Goal: Task Accomplishment & Management: Use online tool/utility

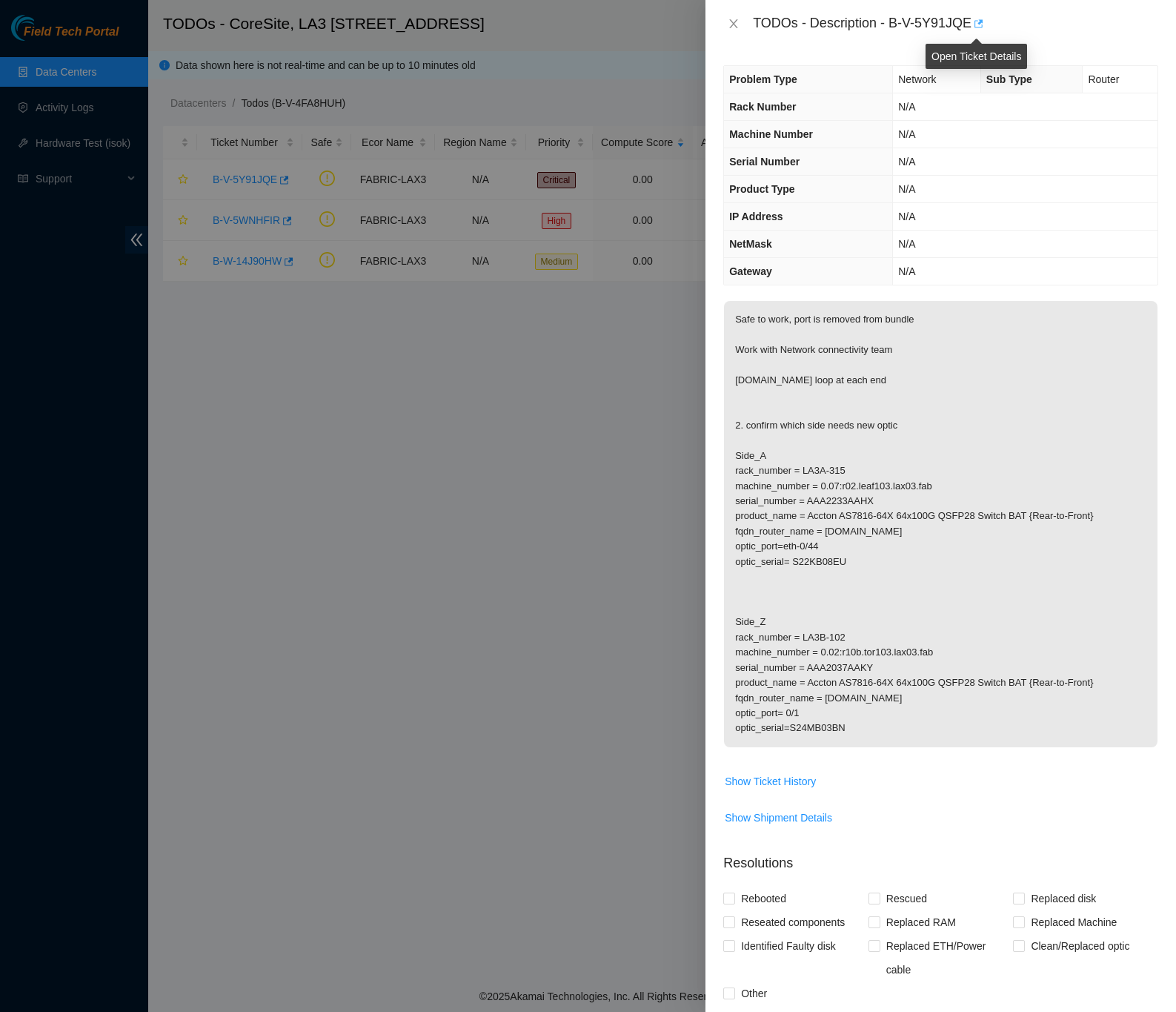
click at [979, 23] on icon "button" at bounding box center [978, 23] width 9 height 8
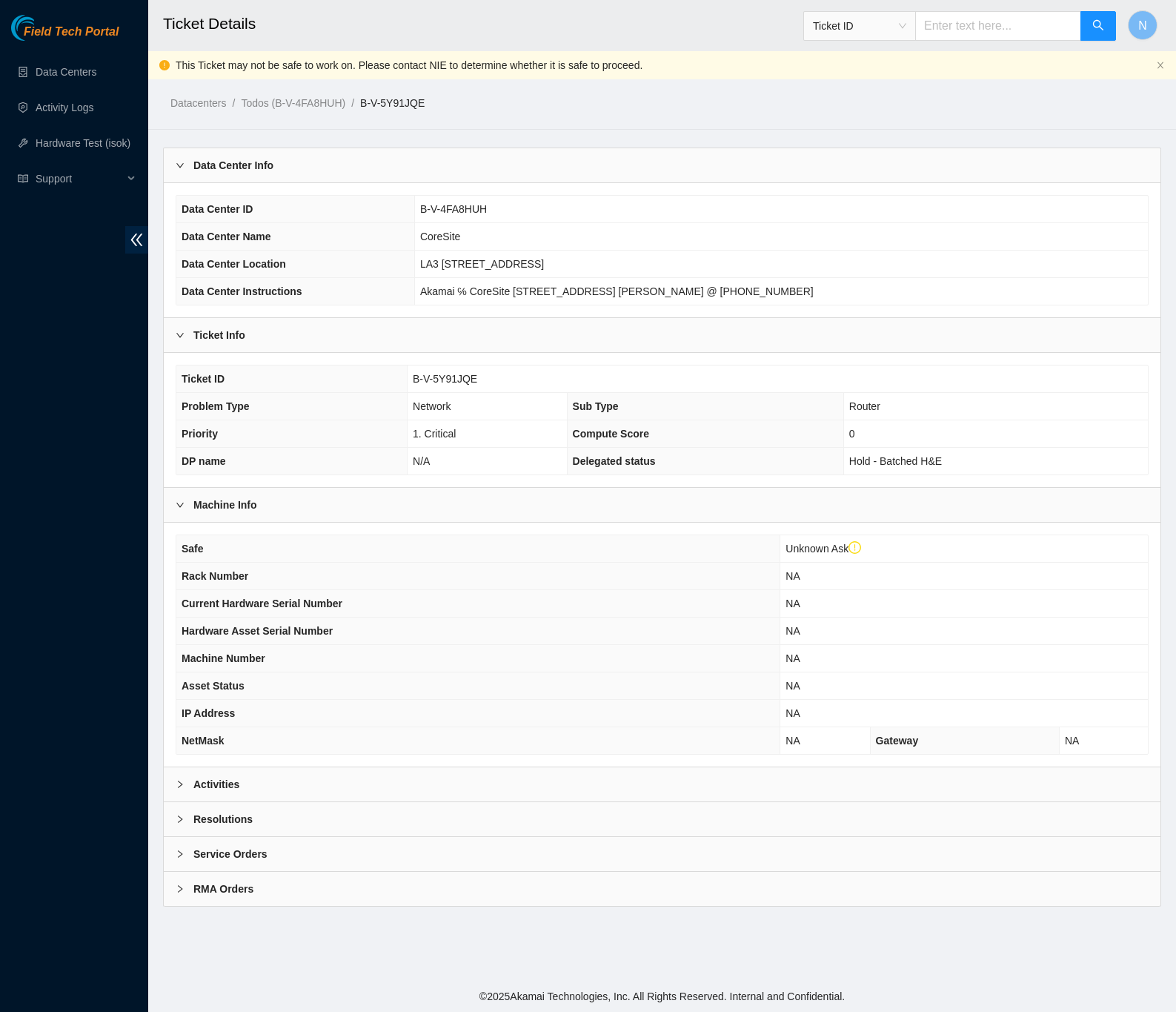
click at [187, 786] on div at bounding box center [184, 784] width 17 height 17
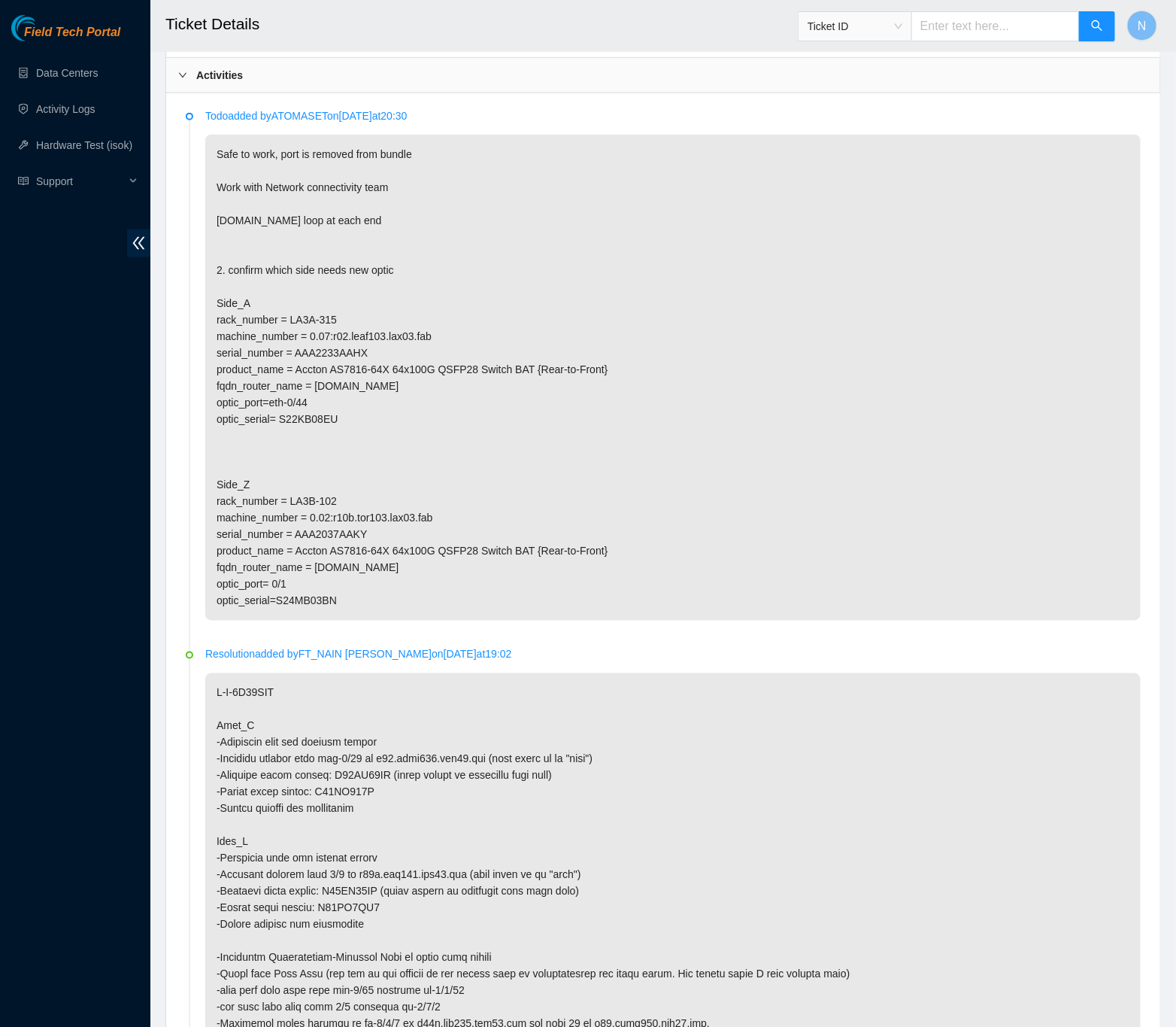
scroll to position [677, 0]
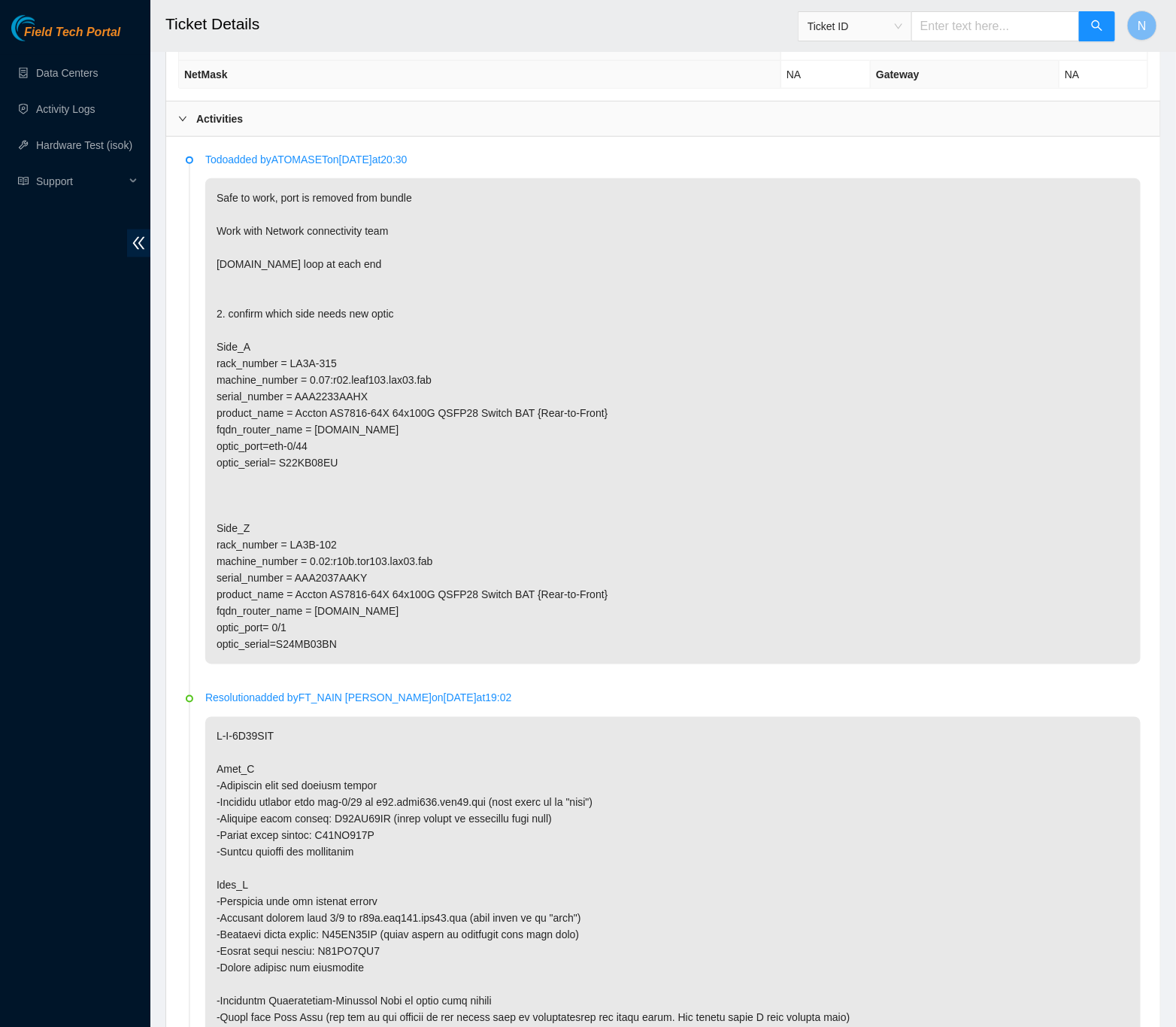
drag, startPoint x: 364, startPoint y: 650, endPoint x: 212, endPoint y: 357, distance: 330.1
click at [212, 357] on p "Safe to work, port is removed from bundle Work with Network connectivity team […" at bounding box center [673, 421] width 936 height 486
click at [340, 493] on p "Safe to work, port is removed from bundle Work with Network connectivity team […" at bounding box center [673, 421] width 936 height 486
click at [391, 515] on p "Safe to work, port is removed from bundle Work with Network connectivity team […" at bounding box center [673, 421] width 936 height 486
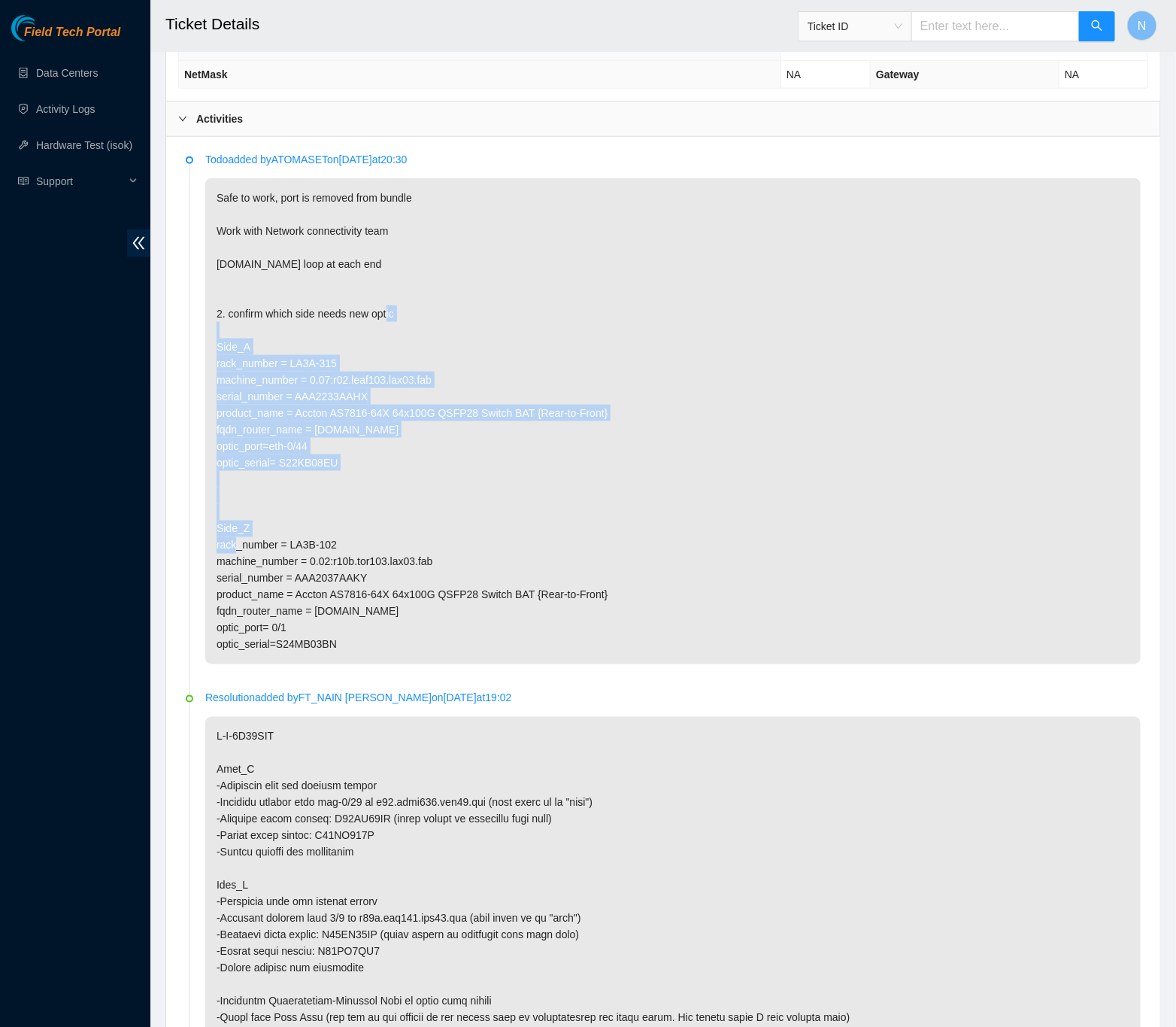
drag, startPoint x: 348, startPoint y: 472, endPoint x: 198, endPoint y: 360, distance: 187.2
click at [198, 360] on li "Todo added by ATOMASET on 2025-10-13 at 20:30 Safe to work, port is removed fro…" at bounding box center [663, 426] width 955 height 539
copy p "Side_A rack_number = LA3A-315 machine_number = 0.07:r02.leaf103.lax03.fab seria…"
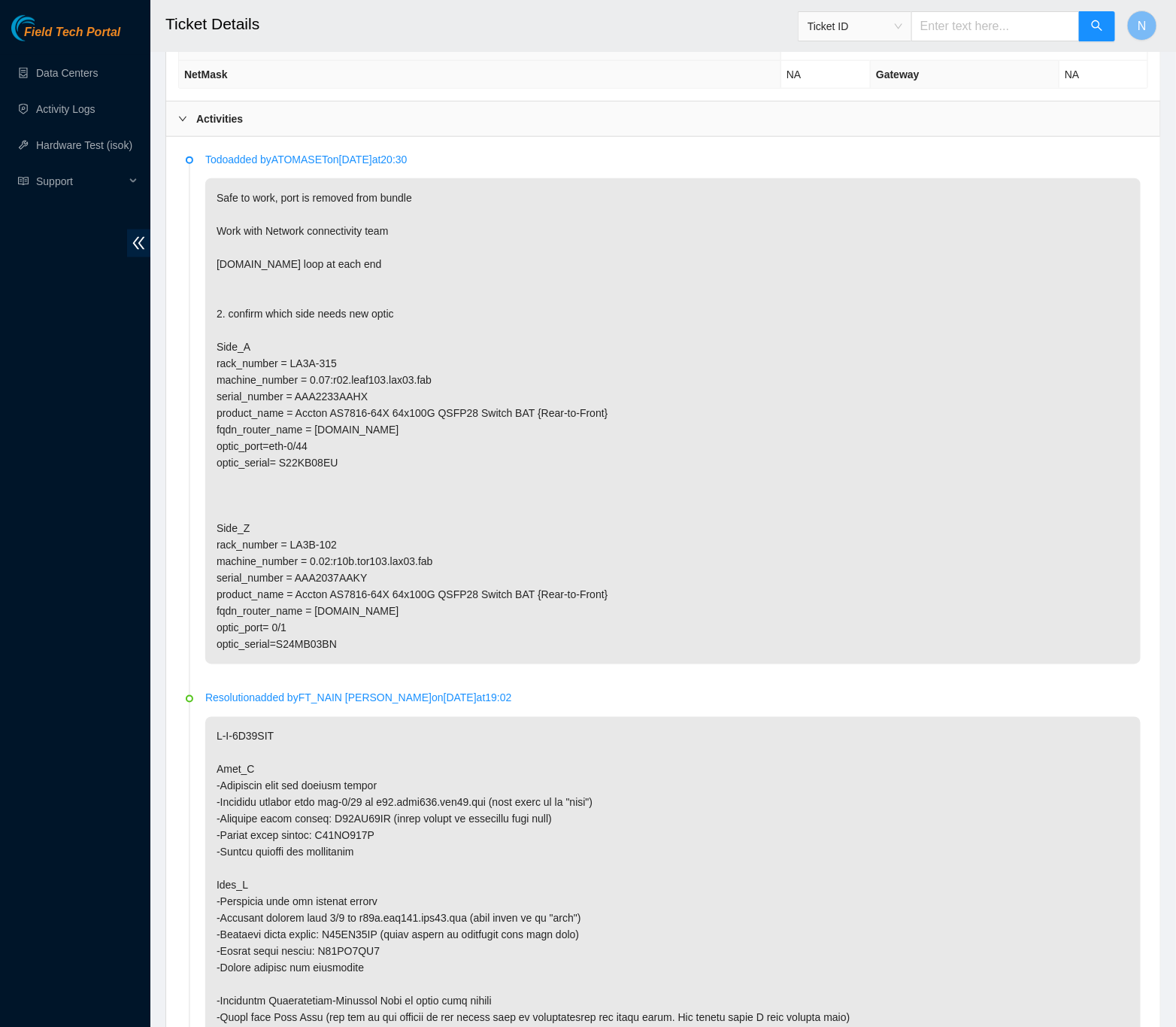
click at [341, 652] on p "Safe to work, port is removed from bundle Work with Network connectivity team […" at bounding box center [673, 421] width 936 height 486
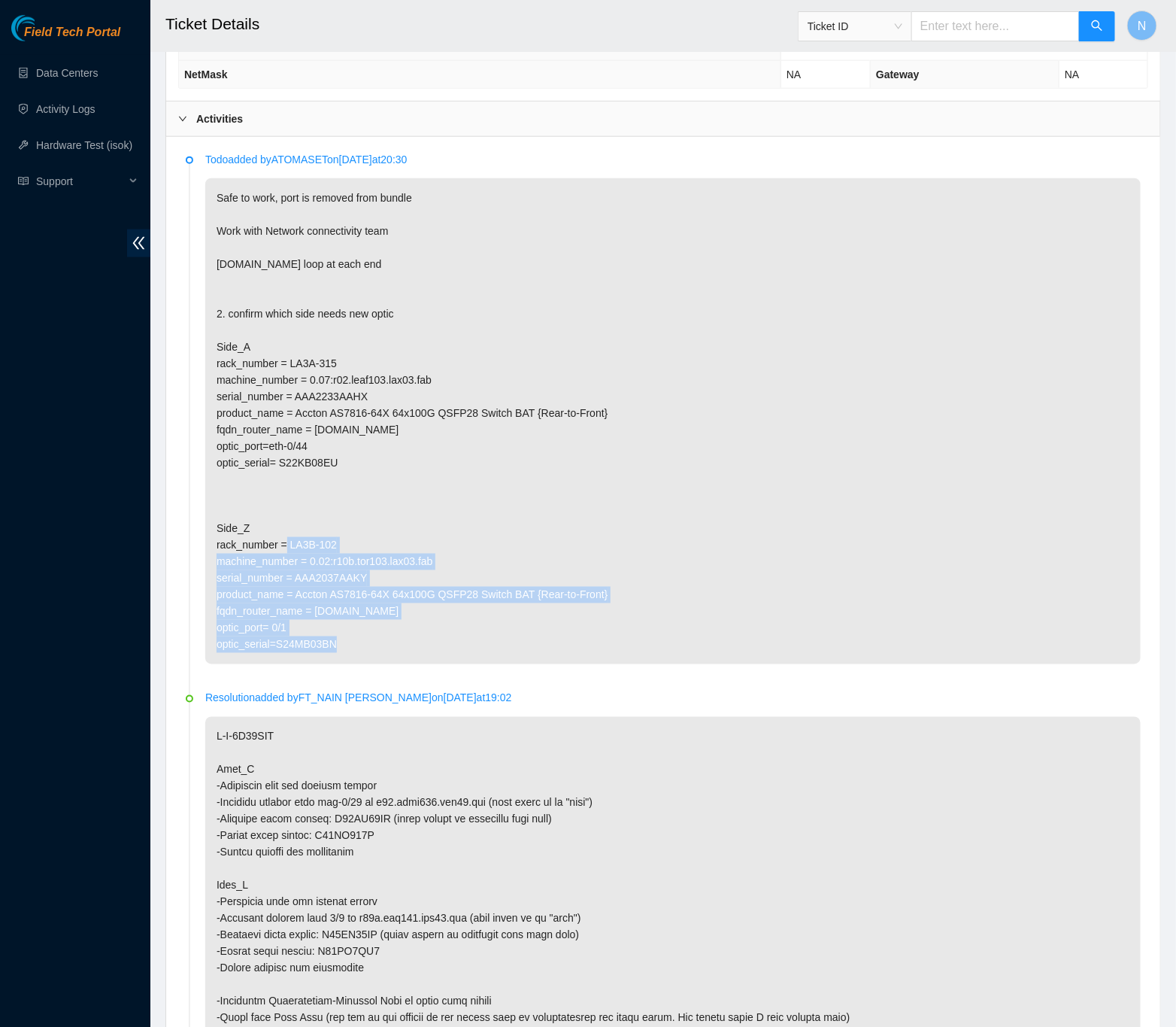
drag, startPoint x: 341, startPoint y: 652, endPoint x: 203, endPoint y: 532, distance: 182.9
click at [203, 532] on li "Todo added by ATOMASET on 2025-10-13 at 20:30 Safe to work, port is removed fro…" at bounding box center [663, 426] width 955 height 539
click at [432, 650] on p "Safe to work, port is removed from bundle Work with Network connectivity team […" at bounding box center [673, 421] width 936 height 486
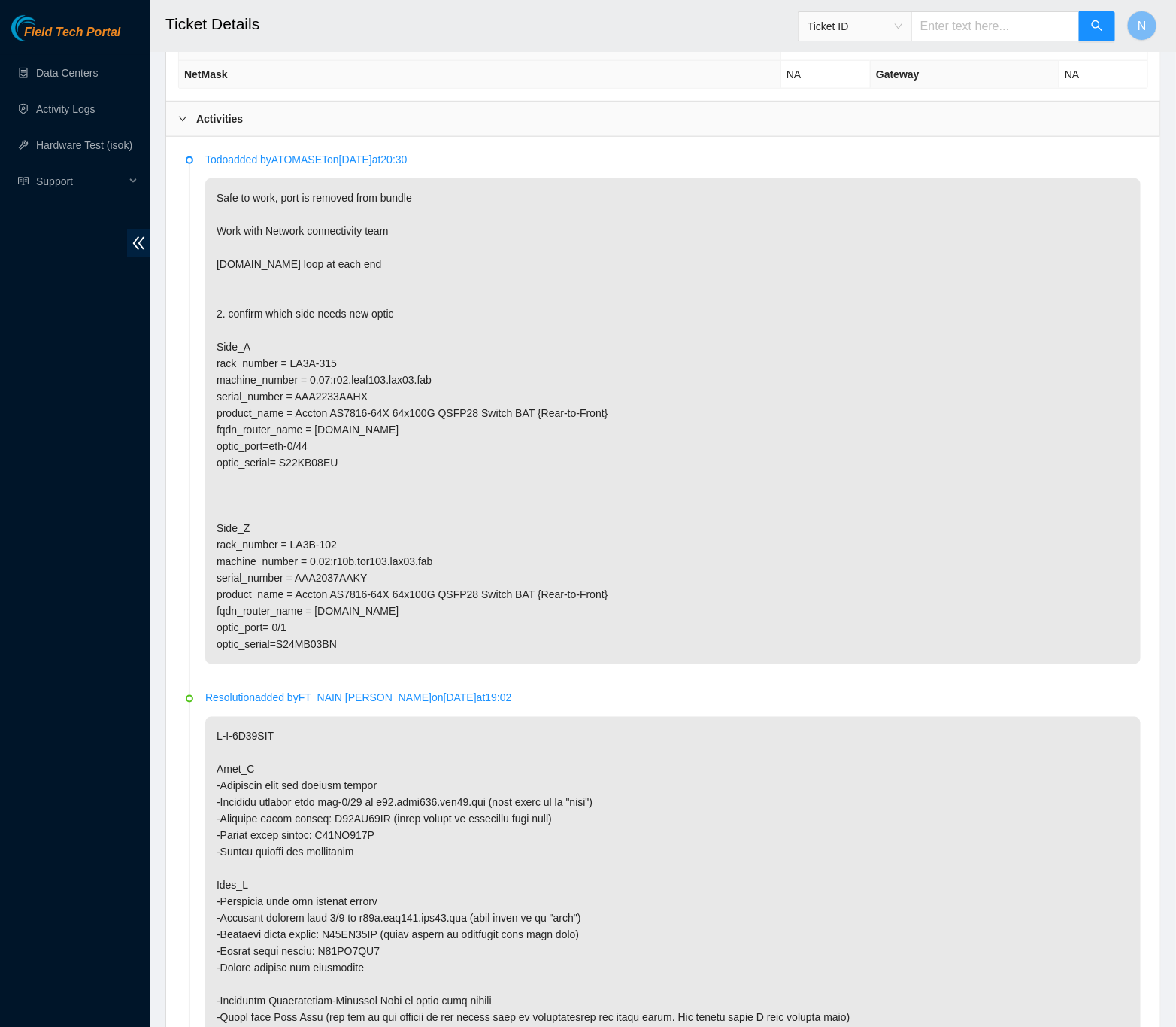
drag, startPoint x: 348, startPoint y: 652, endPoint x: 214, endPoint y: 544, distance: 172.1
click at [209, 538] on p "Safe to work, port is removed from bundle Work with Network connectivity team […" at bounding box center [673, 421] width 936 height 486
copy p "Side_Z rack_number = LA3B-102 machine_number = 0.02:r10b.tor103.lax03.fab seria…"
click at [833, 434] on p "Safe to work, port is removed from bundle Work with Network connectivity team […" at bounding box center [673, 421] width 936 height 486
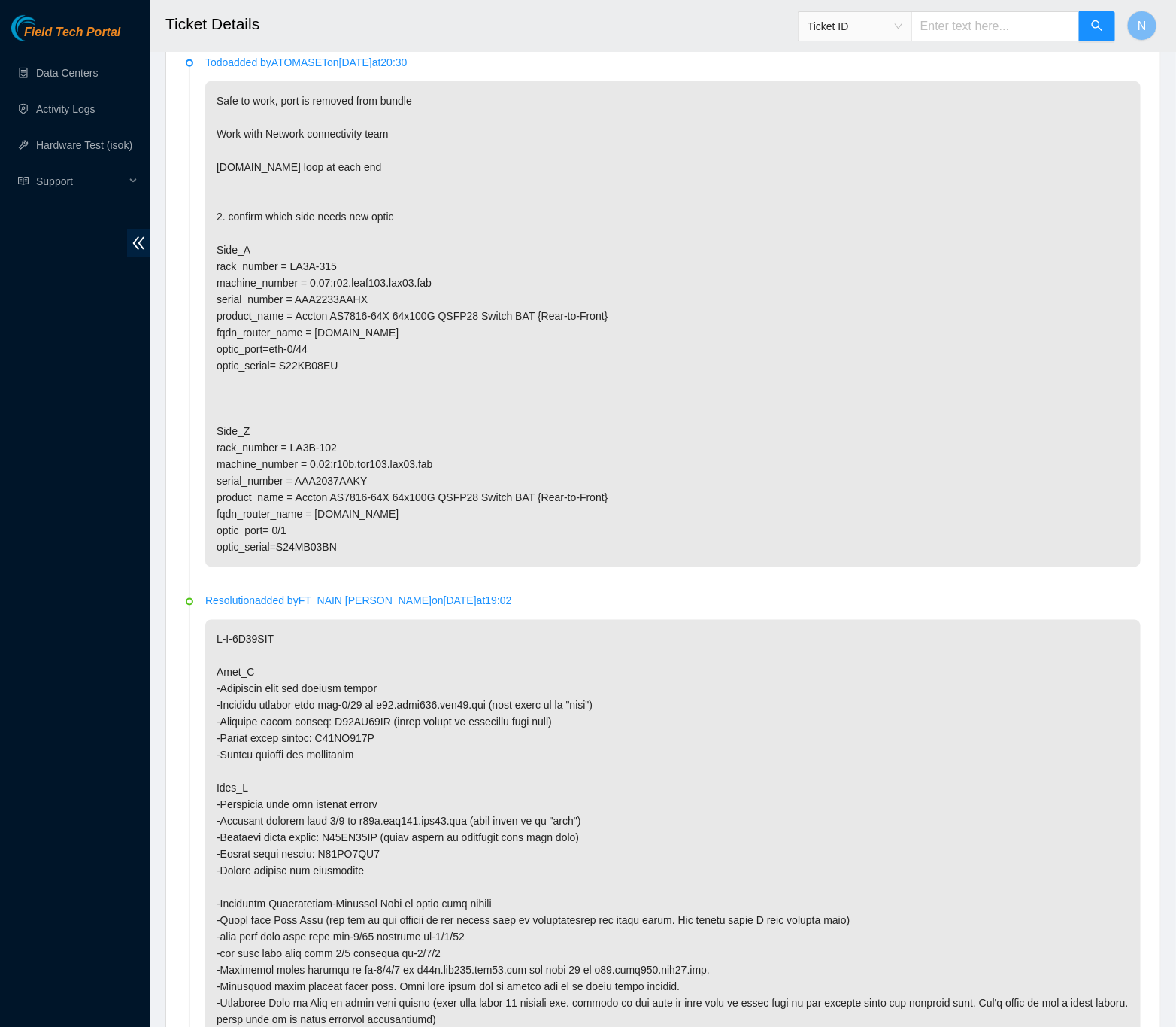
scroll to position [790, 0]
